Goal: Contribute content: Add original content to the website for others to see

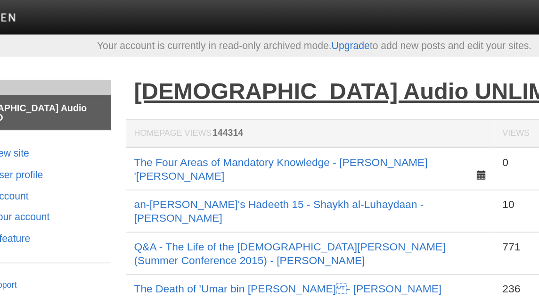
click at [219, 59] on link "[DEMOGRAPHIC_DATA] Audio UNLIMITED" at bounding box center [302, 56] width 287 height 16
click at [238, 60] on link "[DEMOGRAPHIC_DATA] Audio UNLIMITED" at bounding box center [302, 56] width 287 height 16
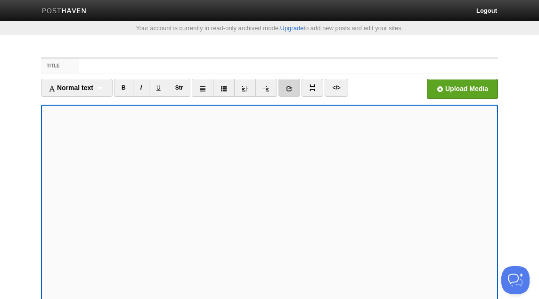
click at [292, 88] on icon at bounding box center [289, 88] width 7 height 7
click at [293, 88] on icon at bounding box center [289, 88] width 7 height 7
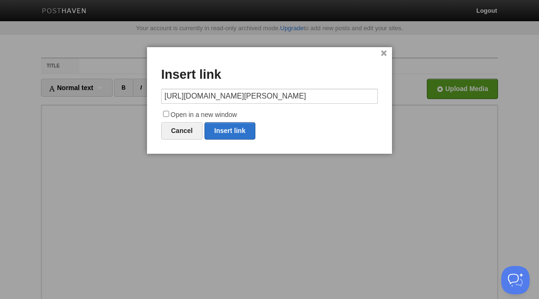
scroll to position [0, 3]
type input "[URL][DOMAIN_NAME][PERSON_NAME]"
click at [212, 115] on label "Open in a new window" at bounding box center [269, 114] width 217 height 11
click at [169, 115] on input "Open in a new window" at bounding box center [166, 114] width 6 height 6
checkbox input "true"
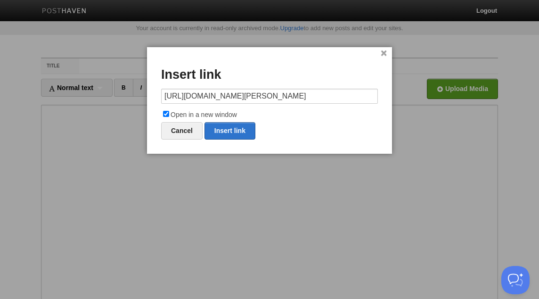
scroll to position [0, 0]
click at [230, 132] on link "Insert link" at bounding box center [230, 130] width 51 height 17
type input "https://"
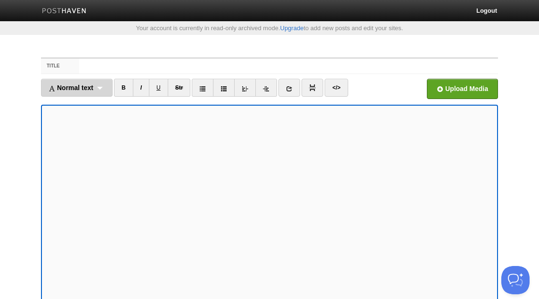
click at [99, 91] on div "Normal text Normal text Heading 1 Heading 2 Heading 3" at bounding box center [77, 88] width 72 height 18
click at [88, 107] on link "Normal text" at bounding box center [76, 108] width 71 height 14
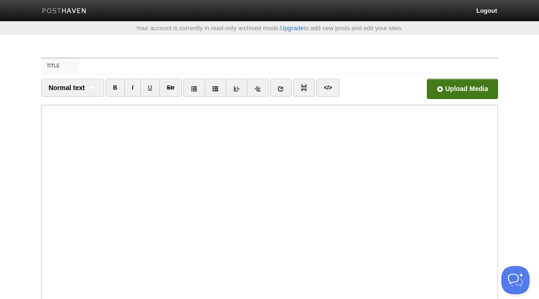
click at [463, 88] on input "file" at bounding box center [178, 91] width 714 height 48
click at [157, 73] on input "Title" at bounding box center [288, 65] width 419 height 15
click at [154, 66] on input "Title" at bounding box center [288, 65] width 419 height 15
paste input "Some of the Jobs Our Salaf Had! - Raha [PERSON_NAME]"
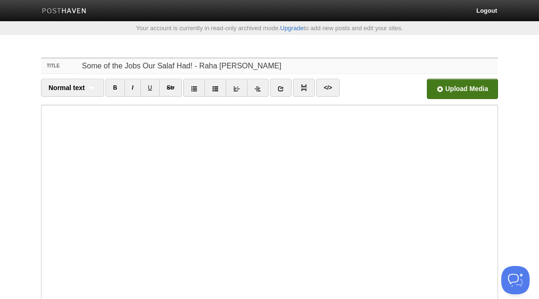
type input "Some of the Jobs Our Salaf Had! - Raha [PERSON_NAME]"
click at [472, 90] on input "file" at bounding box center [178, 91] width 714 height 48
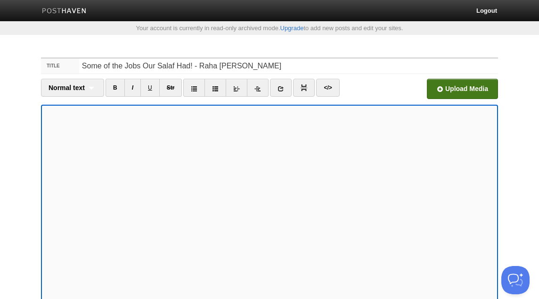
scroll to position [29, 0]
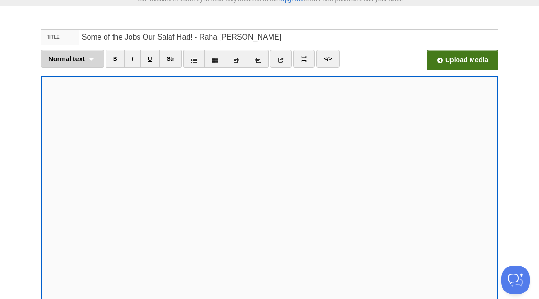
click at [83, 59] on span "Normal text" at bounding box center [67, 59] width 36 height 8
click at [77, 77] on link "Normal text" at bounding box center [72, 80] width 62 height 14
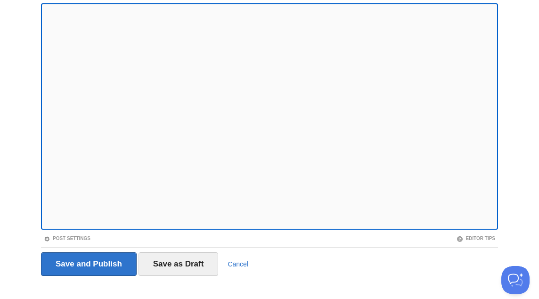
scroll to position [113, 0]
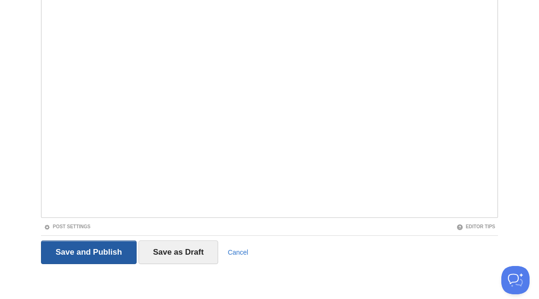
click at [99, 255] on input "Save and Publish" at bounding box center [89, 252] width 96 height 24
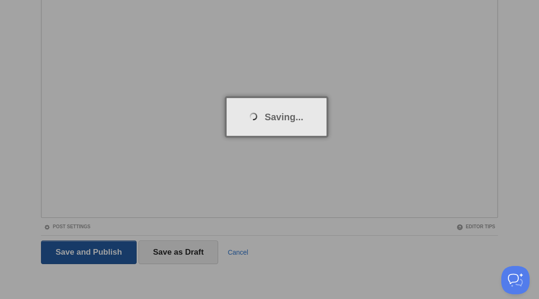
scroll to position [49, 0]
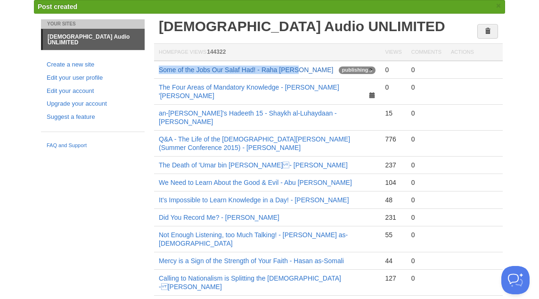
copy link "Some of the Jobs Our Salaf Had! - Raha [PERSON_NAME]"
drag, startPoint x: 305, startPoint y: 68, endPoint x: 160, endPoint y: 72, distance: 144.7
click at [160, 72] on td "Some of the Jobs Our Salaf Had! - Raha [PERSON_NAME] publishing" at bounding box center [267, 70] width 226 height 18
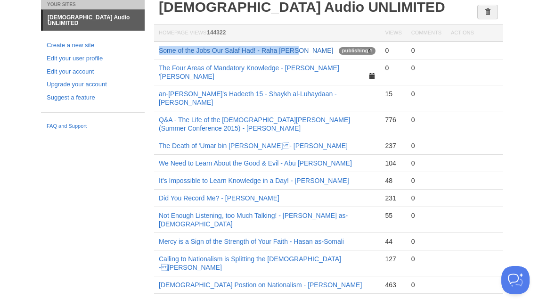
click at [276, 52] on link "Some of the Jobs Our Salaf Had! - Raha [PERSON_NAME]" at bounding box center [246, 51] width 174 height 8
